Goal: Task Accomplishment & Management: Manage account settings

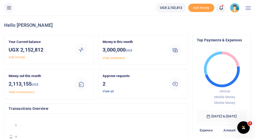
click at [111, 92] on link "View all" at bounding box center [108, 92] width 11 height 4
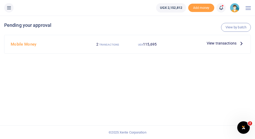
click at [214, 44] on span "View transactions" at bounding box center [222, 43] width 30 height 6
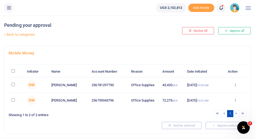
click at [14, 71] on input "\a \a : activate to sort column descending" at bounding box center [12, 70] width 3 height 3
checkbox input "true"
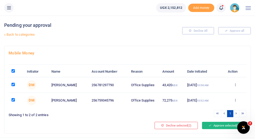
click at [207, 127] on button "Approve selected (2)" at bounding box center [224, 125] width 44 height 7
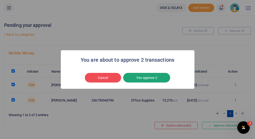
click at [141, 79] on button "Yes approve 2" at bounding box center [146, 78] width 47 height 10
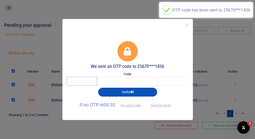
click at [84, 81] on input "text" at bounding box center [82, 81] width 31 height 9
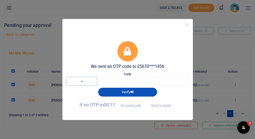
type input "8"
type input "3"
type input "7"
type input "0"
